Goal: Use online tool/utility: Utilize a website feature to perform a specific function

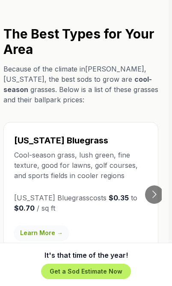
scroll to position [1702, 3]
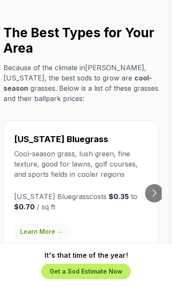
click at [160, 184] on button "Go to next slide" at bounding box center [154, 193] width 18 height 18
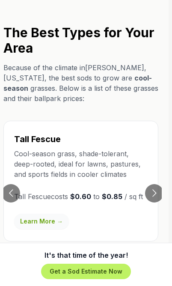
click at [19, 184] on button "Go to previous slide" at bounding box center [11, 193] width 18 height 18
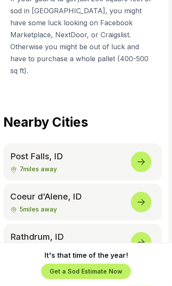
scroll to position [4265, 3]
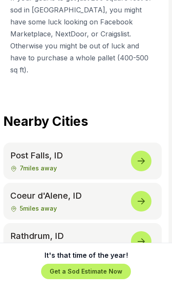
click at [146, 236] on icon at bounding box center [141, 241] width 10 height 10
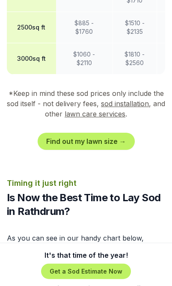
scroll to position [1055, 0]
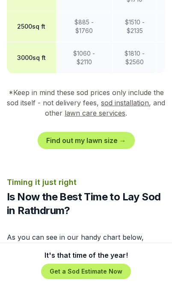
click at [99, 132] on link "Find out my lawn size →" at bounding box center [86, 140] width 97 height 17
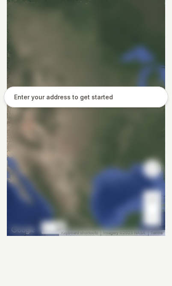
scroll to position [215, 0]
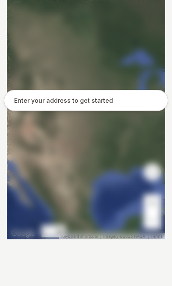
click at [69, 100] on input "text" at bounding box center [86, 100] width 164 height 21
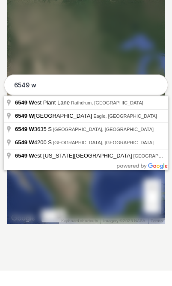
type input "[STREET_ADDRESS]"
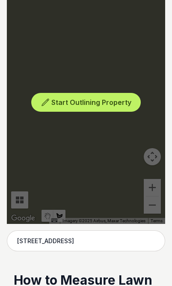
scroll to position [230, 0]
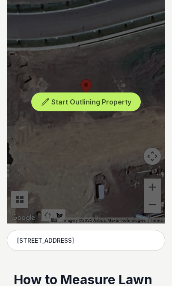
click at [99, 102] on span "Start Outlining Property" at bounding box center [91, 102] width 80 height 9
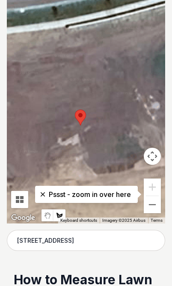
click at [158, 211] on button "Zoom out" at bounding box center [152, 204] width 17 height 17
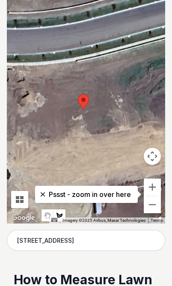
click at [158, 208] on button "Zoom out" at bounding box center [152, 204] width 17 height 17
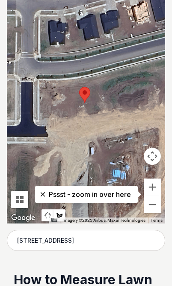
click at [156, 185] on button "Zoom in" at bounding box center [152, 187] width 17 height 17
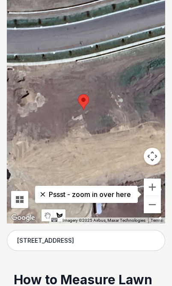
click at [156, 188] on button "Zoom in" at bounding box center [152, 187] width 17 height 17
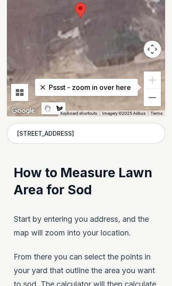
scroll to position [338, 0]
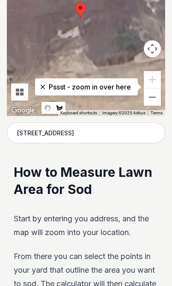
click at [45, 87] on icon at bounding box center [43, 87] width 9 height 9
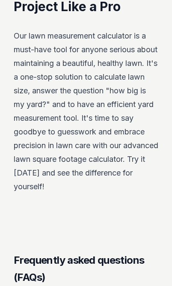
scroll to position [1788, 0]
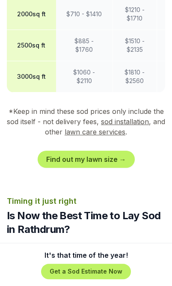
scroll to position [1035, 0]
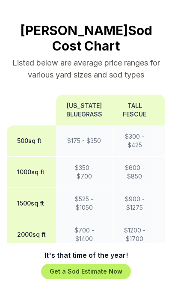
scroll to position [841, 0]
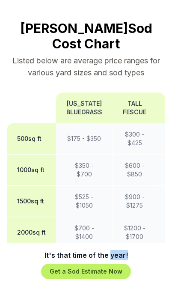
click at [161, 279] on div "It's that time of the year! Get a Sod Estimate Now" at bounding box center [86, 264] width 158 height 29
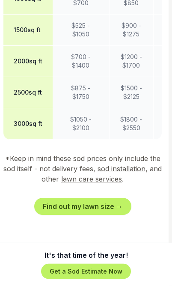
scroll to position [1013, 3]
